Goal: Task Accomplishment & Management: Use online tool/utility

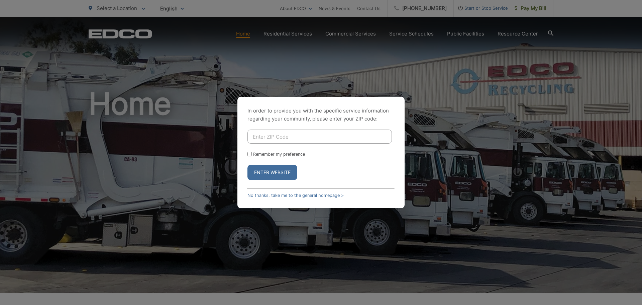
click at [289, 135] on input "Enter ZIP Code" at bounding box center [320, 136] width 145 height 14
type input "92078"
click at [284, 171] on button "Enter Website" at bounding box center [273, 172] width 50 height 15
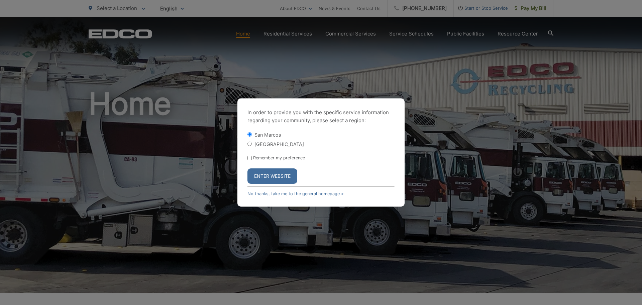
click at [278, 172] on button "Enter Website" at bounding box center [273, 175] width 50 height 15
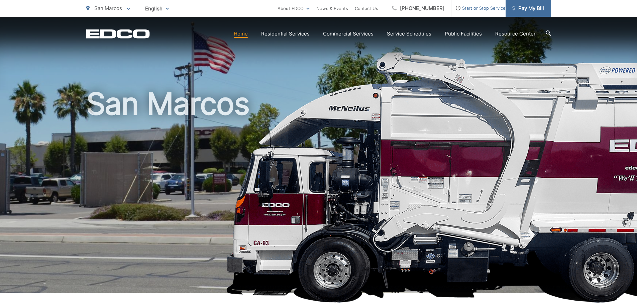
click at [524, 11] on span "Pay My Bill" at bounding box center [529, 8] width 32 height 8
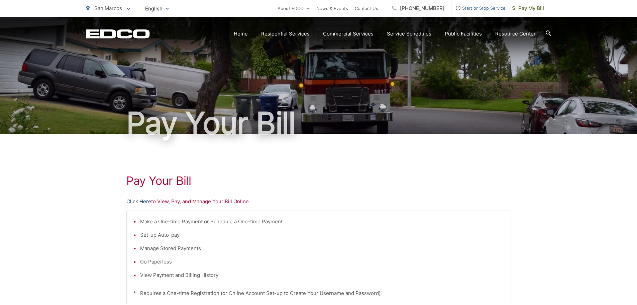
click at [136, 199] on link "Click Here" at bounding box center [138, 201] width 25 height 8
